Goal: Contribute content

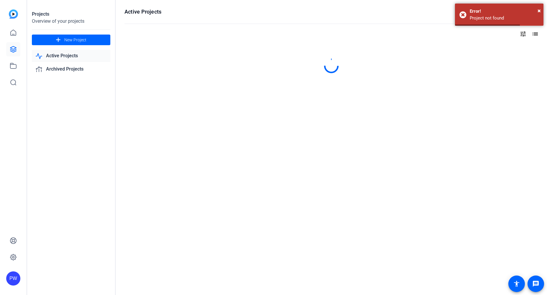
click at [60, 56] on link "Active Projects" at bounding box center [71, 56] width 78 height 12
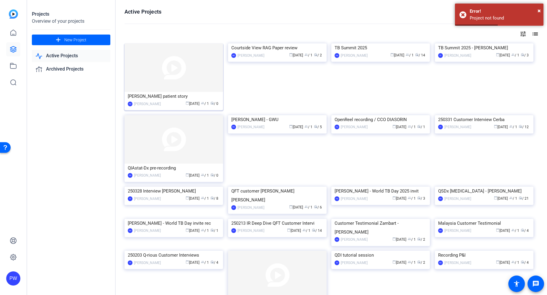
click at [164, 74] on img at bounding box center [173, 67] width 99 height 48
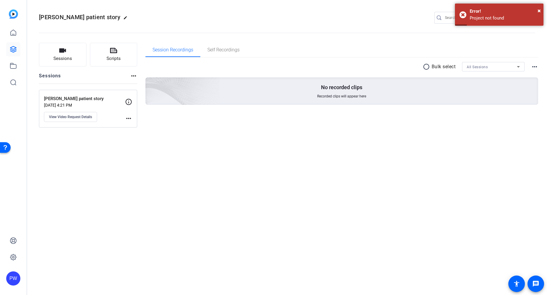
click at [134, 117] on div "[PERSON_NAME] patient story [DATE] 4:21 PM View Video Request Details more_horiz" at bounding box center [88, 109] width 98 height 38
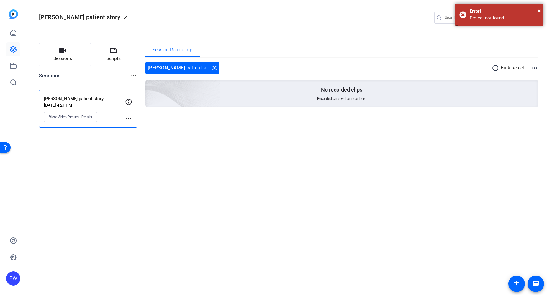
click at [129, 119] on mat-icon "more_horiz" at bounding box center [128, 118] width 7 height 7
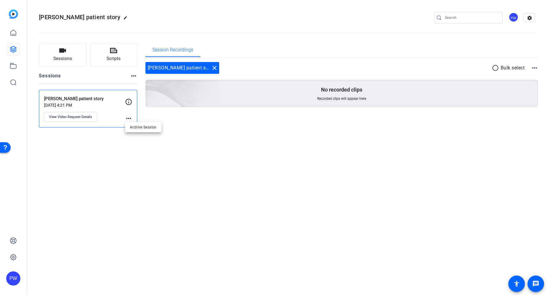
click at [81, 118] on div at bounding box center [273, 147] width 547 height 295
click at [88, 119] on span "View Video Request Details" at bounding box center [70, 116] width 43 height 5
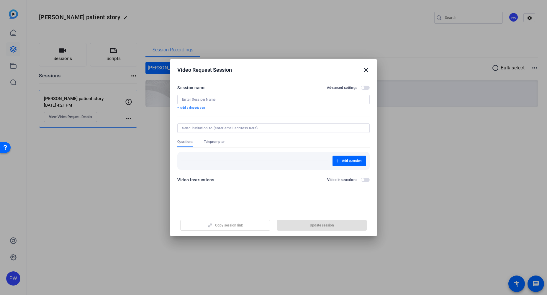
type input "[PERSON_NAME] patient story"
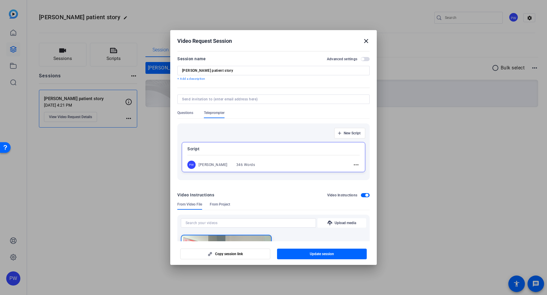
click at [195, 150] on p "Script" at bounding box center [273, 148] width 172 height 7
click at [188, 147] on p "Script" at bounding box center [273, 148] width 173 height 7
click at [207, 165] on div "[PERSON_NAME]" at bounding box center [213, 164] width 29 height 5
click at [353, 164] on mat-icon "more_horiz" at bounding box center [356, 164] width 7 height 7
click at [358, 174] on span "Edit" at bounding box center [367, 173] width 24 height 7
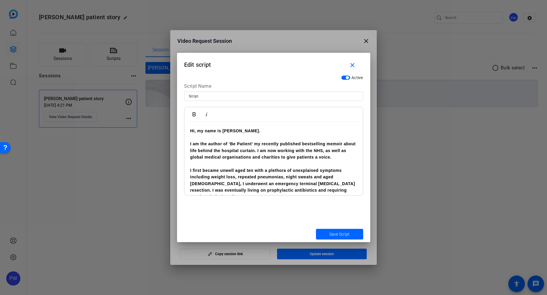
click at [222, 153] on p "I am the author of ‘Be Patient’ my recently published bestselling memoir about …" at bounding box center [273, 150] width 167 height 20
click at [189, 129] on div "Hi, my name is [PERSON_NAME]. I am the author of ‘Be Patient’ my recently publi…" at bounding box center [273, 280] width 178 height 316
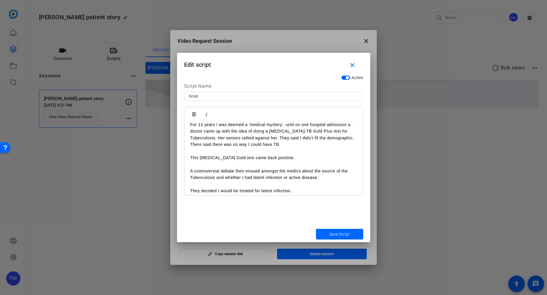
scroll to position [88, 0]
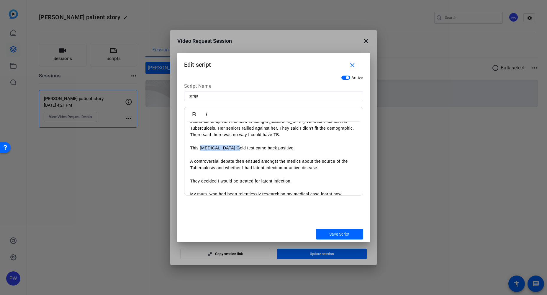
drag, startPoint x: 238, startPoint y: 147, endPoint x: 201, endPoint y: 148, distance: 37.2
click at [201, 148] on p "This [MEDICAL_DATA] Gold test came back positive." at bounding box center [273, 148] width 167 height 6
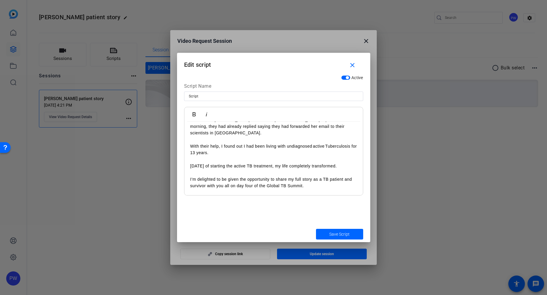
scroll to position [206, 0]
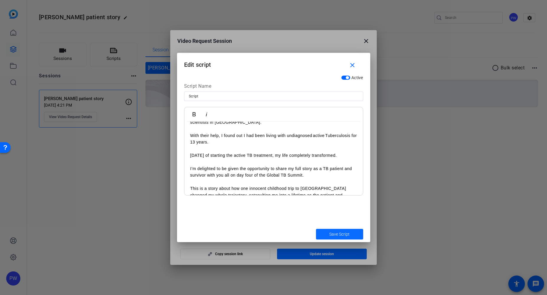
click at [324, 235] on span "submit" at bounding box center [339, 234] width 47 height 14
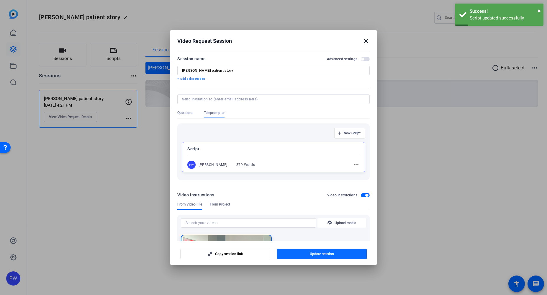
click at [297, 255] on span "button" at bounding box center [322, 254] width 90 height 14
click at [369, 36] on h2 "Video Request Session close" at bounding box center [273, 39] width 206 height 19
click at [368, 40] on mat-icon "close" at bounding box center [366, 40] width 7 height 7
